Goal: Task Accomplishment & Management: Use online tool/utility

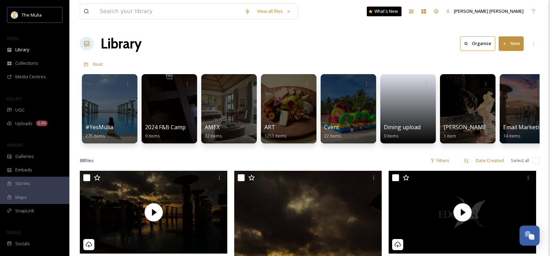
click at [505, 40] on button "New" at bounding box center [510, 43] width 25 height 14
click at [421, 37] on div "Library Organise New File Upload .zip Upload Folder" at bounding box center [309, 43] width 459 height 21
click at [508, 43] on button "New" at bounding box center [510, 43] width 25 height 14
click at [501, 57] on span "File Upload" at bounding box center [507, 60] width 23 height 7
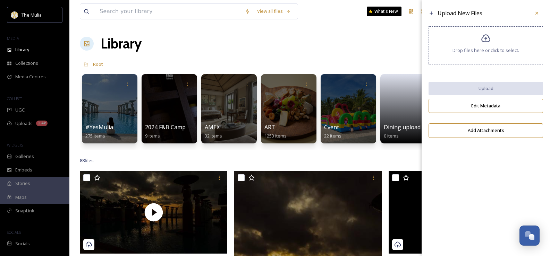
click at [494, 49] on span "Drop files here or click to select." at bounding box center [485, 50] width 67 height 7
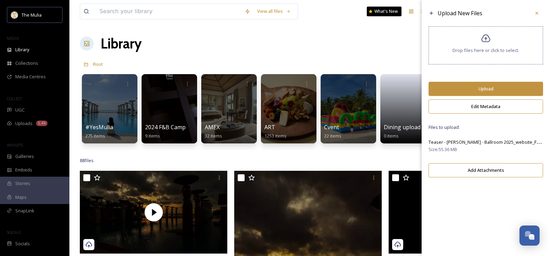
click at [508, 44] on div "Drop files here or click to select." at bounding box center [485, 45] width 114 height 38
click at [537, 10] on div at bounding box center [536, 13] width 12 height 12
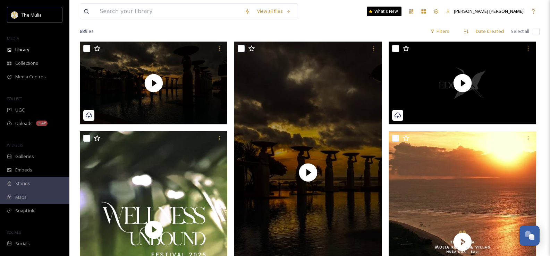
scroll to position [243, 0]
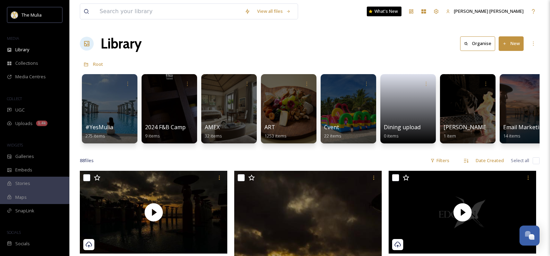
click at [509, 40] on button "New" at bounding box center [510, 43] width 25 height 14
click at [501, 54] on div "File Upload" at bounding box center [503, 60] width 39 height 14
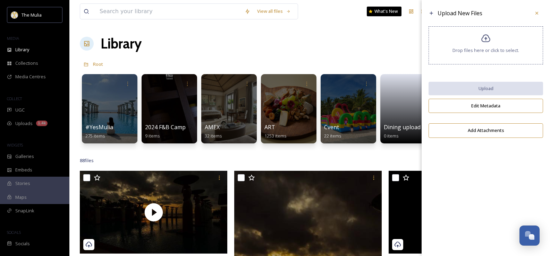
click at [501, 54] on div "Drop files here or click to select." at bounding box center [485, 45] width 114 height 38
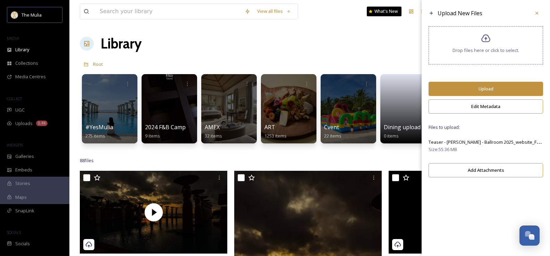
click at [478, 174] on button "Add Attachments" at bounding box center [485, 170] width 114 height 14
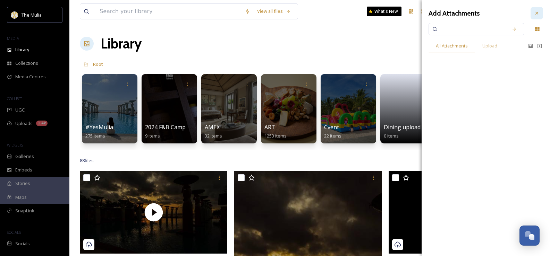
click at [536, 12] on icon at bounding box center [537, 13] width 6 height 6
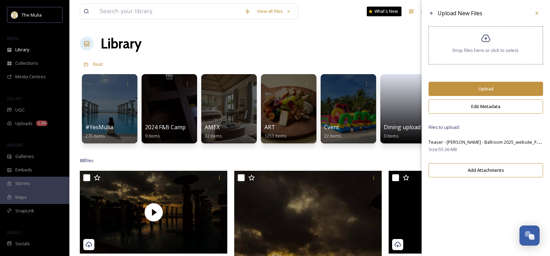
click at [486, 89] on button "Upload" at bounding box center [485, 89] width 114 height 14
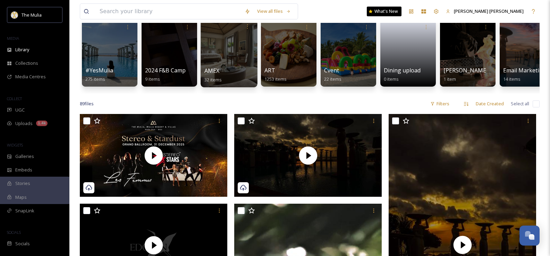
scroll to position [69, 0]
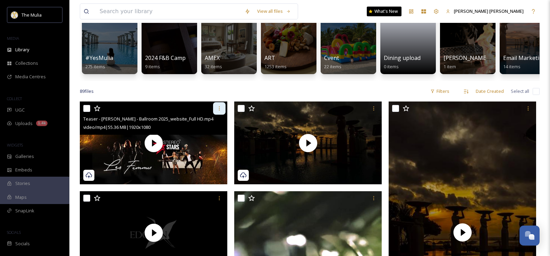
click at [218, 115] on div at bounding box center [219, 108] width 12 height 12
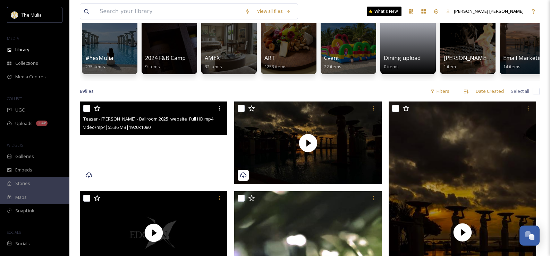
click at [145, 176] on video "Teaser - NYE - Ballroom 2025_website_Full HD.mp4" at bounding box center [153, 143] width 147 height 83
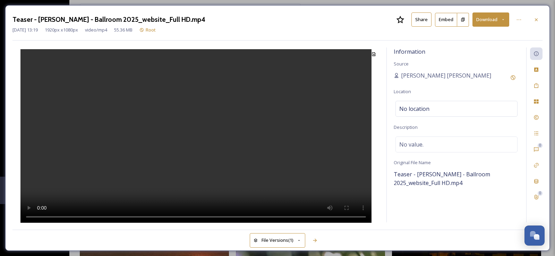
click at [430, 20] on button "Share" at bounding box center [421, 19] width 20 height 14
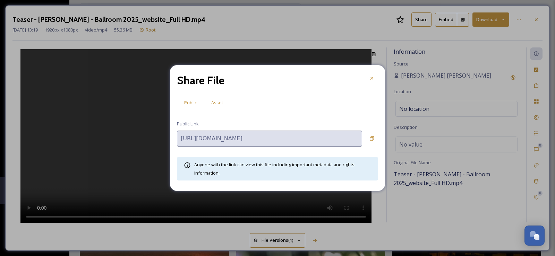
click at [221, 103] on span "Asset" at bounding box center [217, 103] width 12 height 7
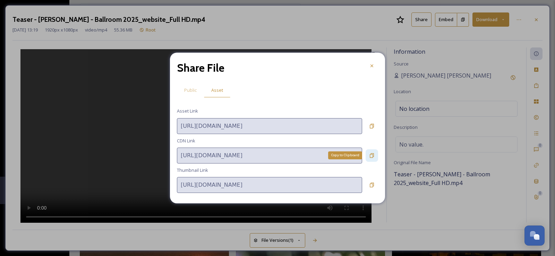
click at [372, 152] on div "Copy to Clipboard" at bounding box center [371, 155] width 12 height 12
click at [372, 153] on icon at bounding box center [372, 156] width 6 height 6
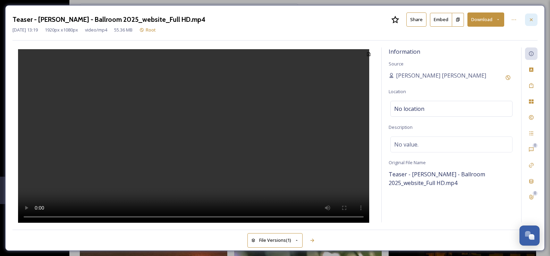
click at [532, 20] on icon at bounding box center [531, 20] width 6 height 6
